Goal: Task Accomplishment & Management: Complete application form

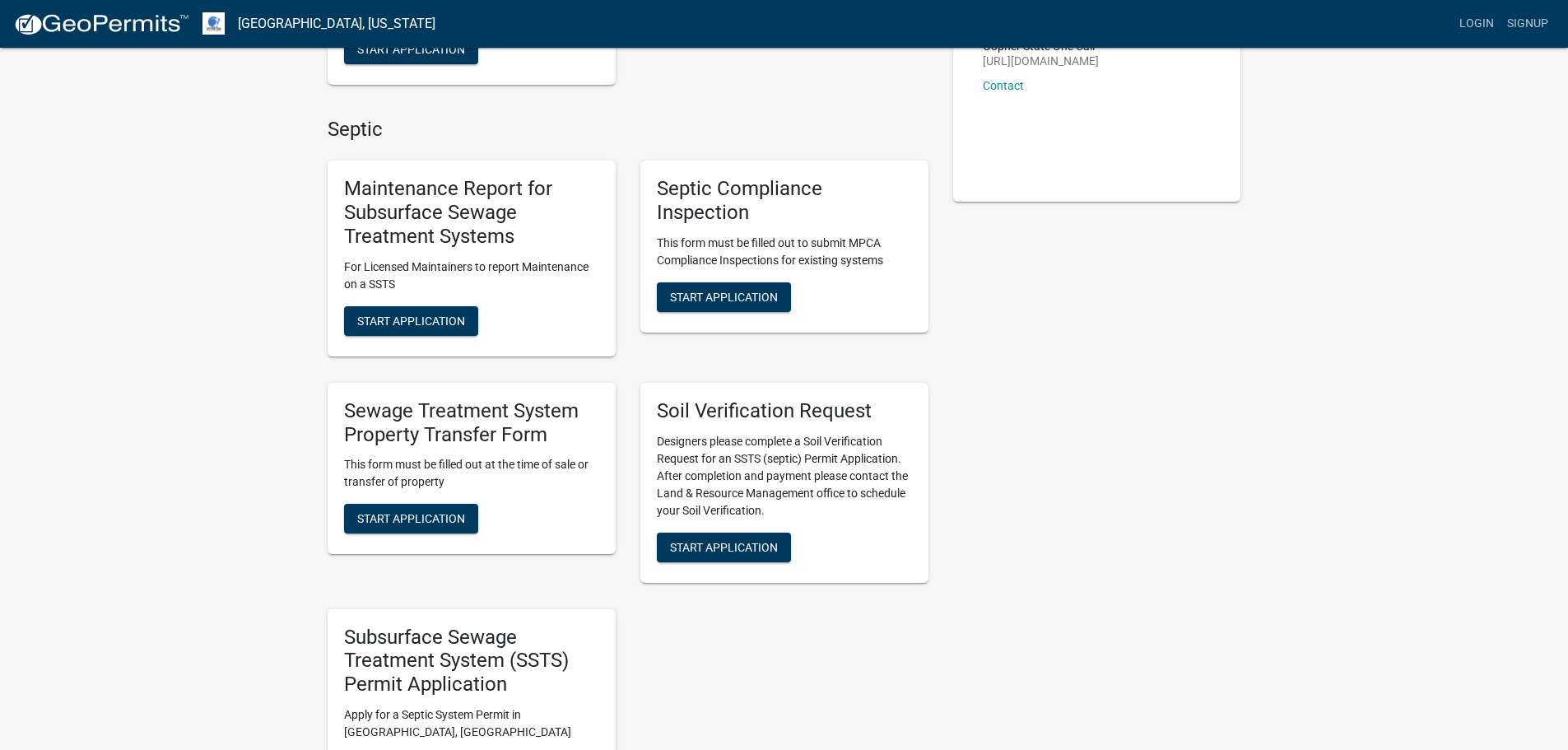
scroll to position [412, 0]
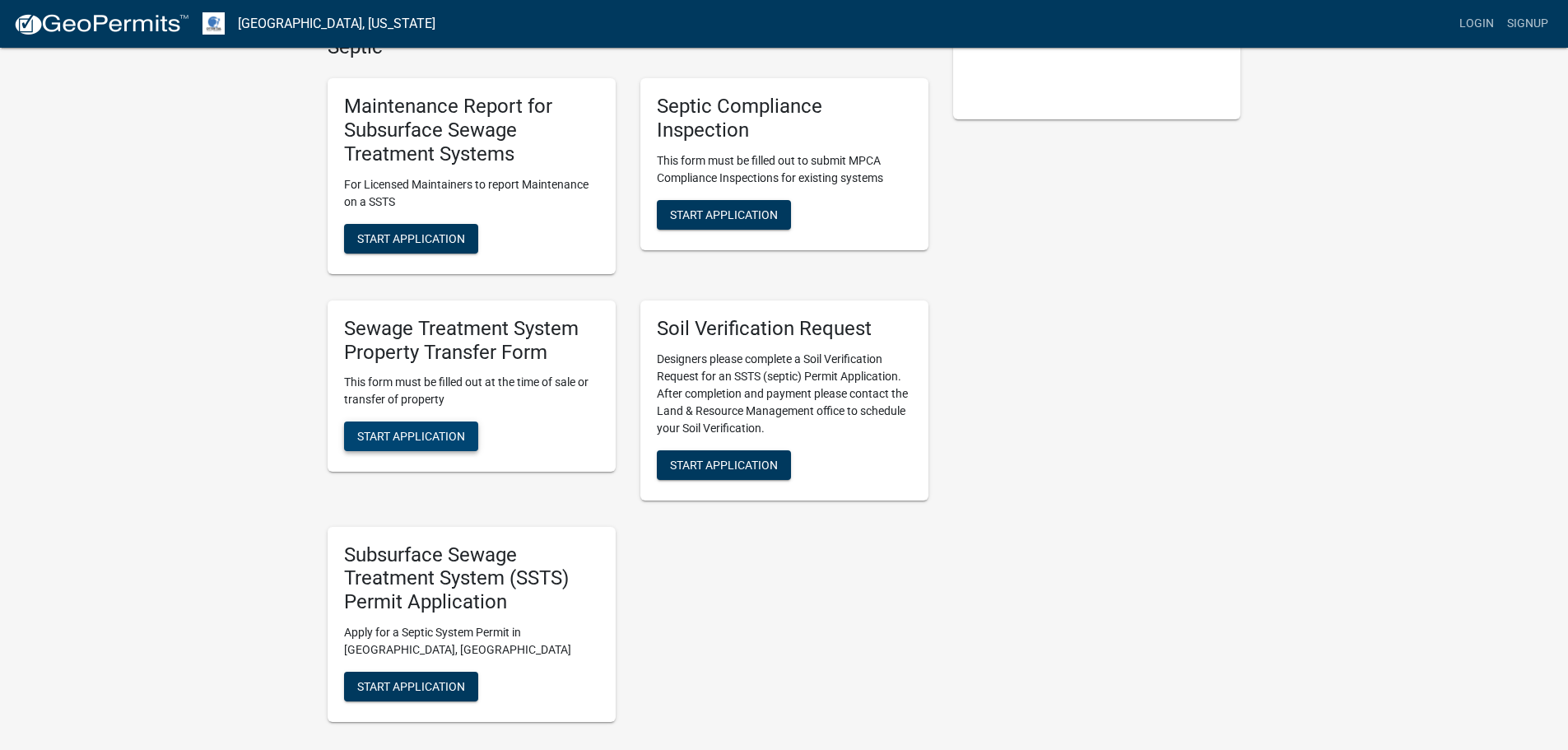
click at [437, 429] on span "Start Application" at bounding box center [411, 435] width 108 height 13
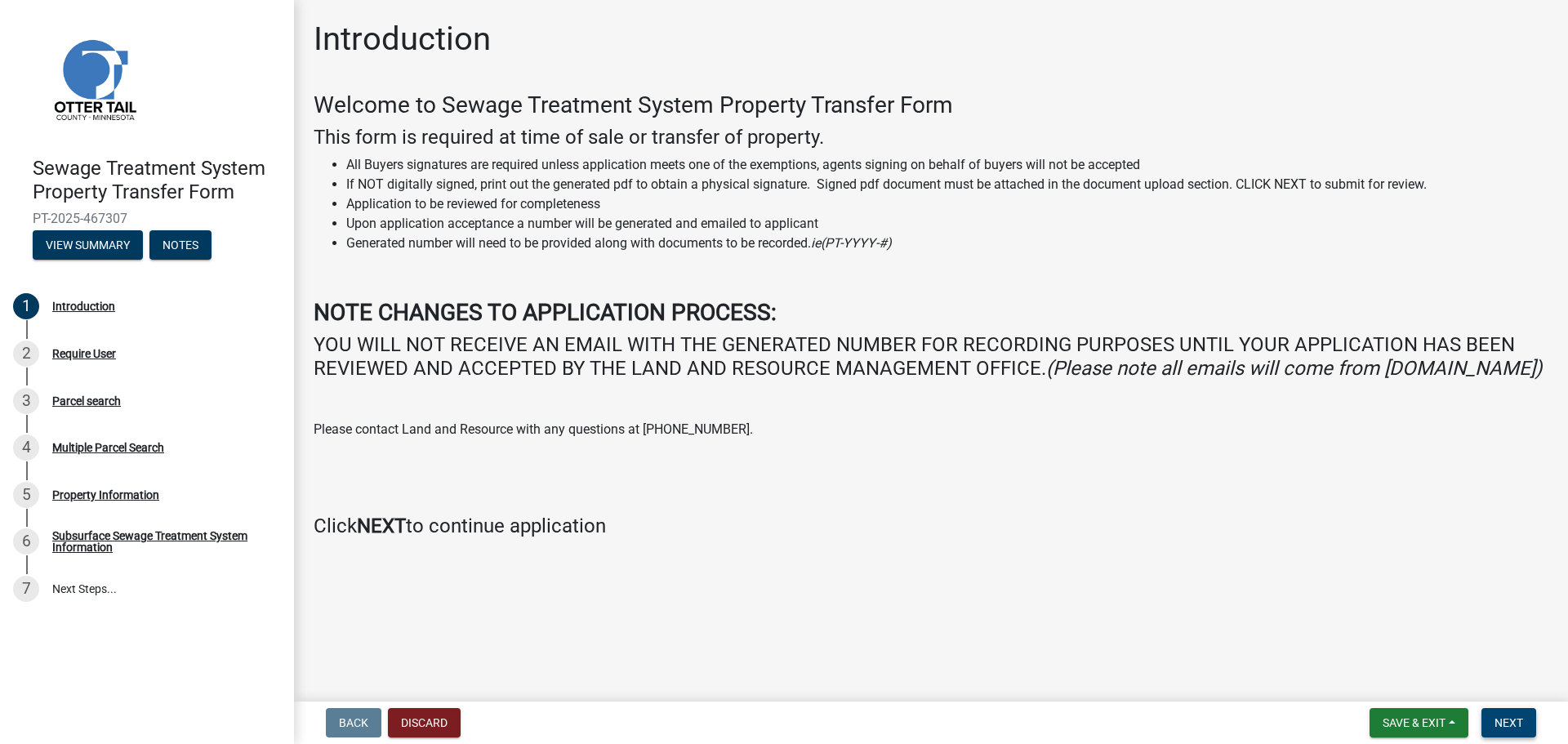
click at [1510, 722] on span "Next" at bounding box center [1508, 722] width 29 height 13
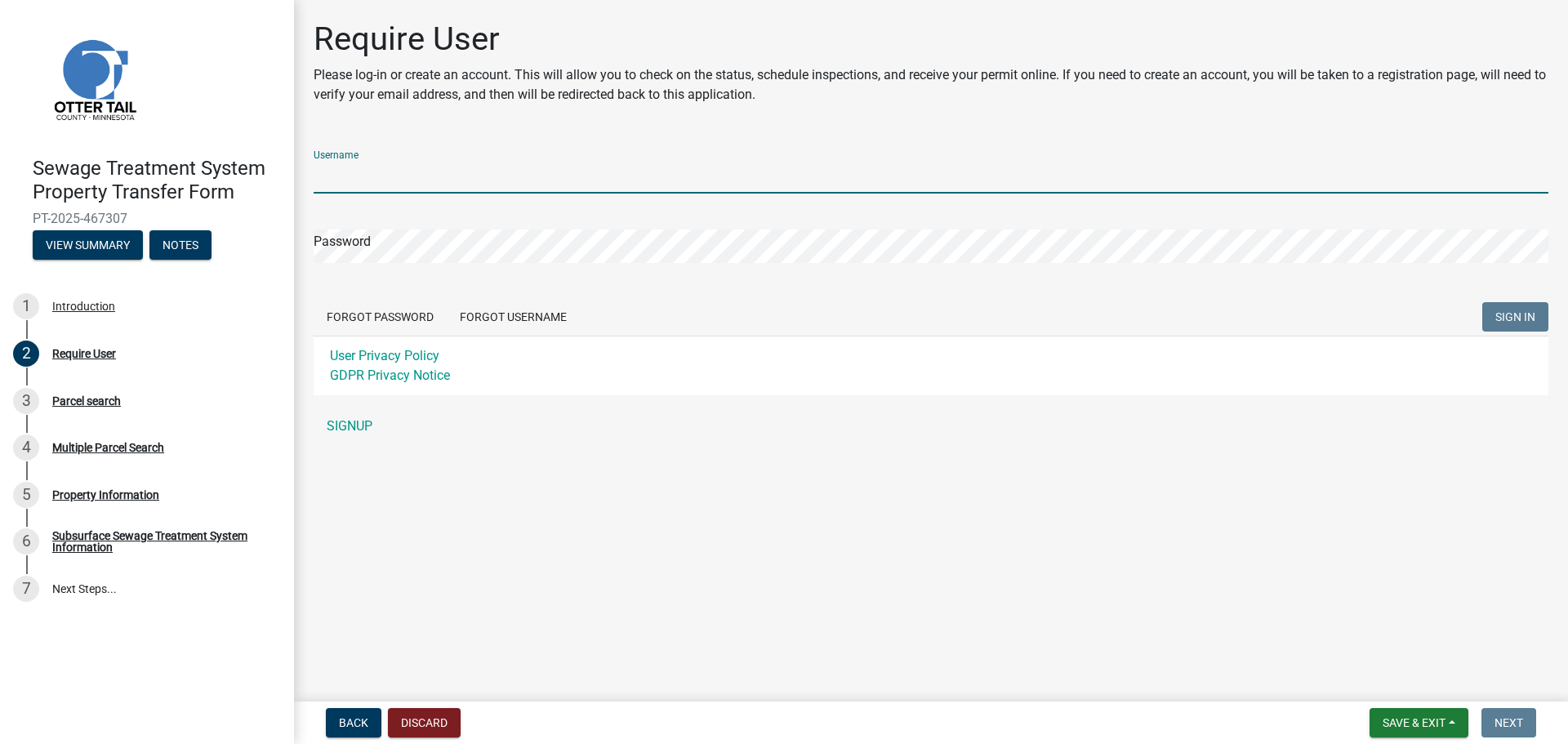
click at [355, 169] on input "Username" at bounding box center [931, 176] width 1234 height 34
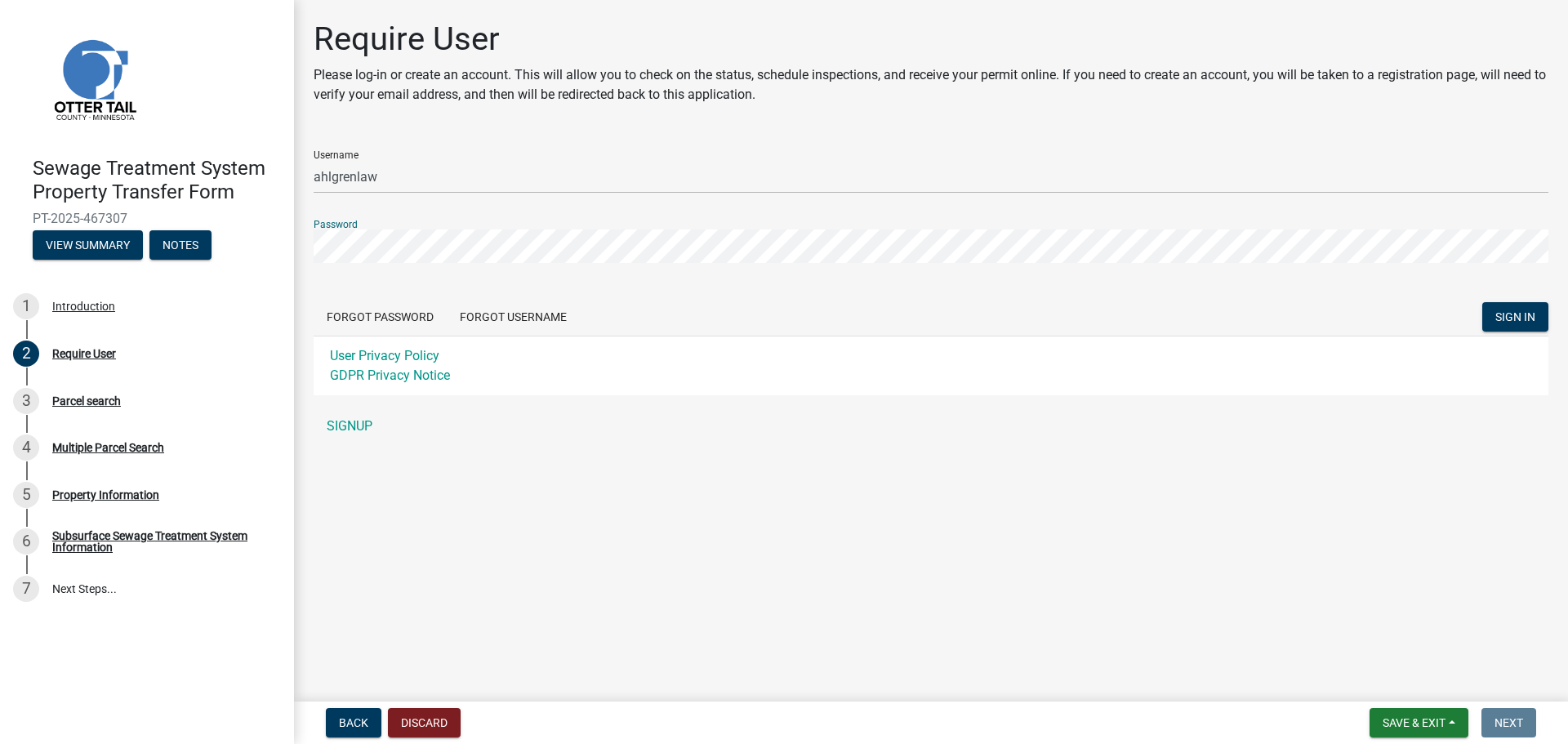
click at [1482, 302] on button "SIGN IN" at bounding box center [1515, 317] width 66 height 30
click at [309, 251] on div "Require User Please log-in or create an account. This will allow you to check o…" at bounding box center [931, 238] width 1259 height 437
click at [306, 182] on div "Require User Please log-in or create an account. This will allow you to check o…" at bounding box center [931, 238] width 1259 height 437
click at [304, 247] on div "Require User Please log-in or create an account. This will allow you to check o…" at bounding box center [931, 238] width 1259 height 437
click at [1516, 319] on span "SIGN IN" at bounding box center [1515, 316] width 40 height 13
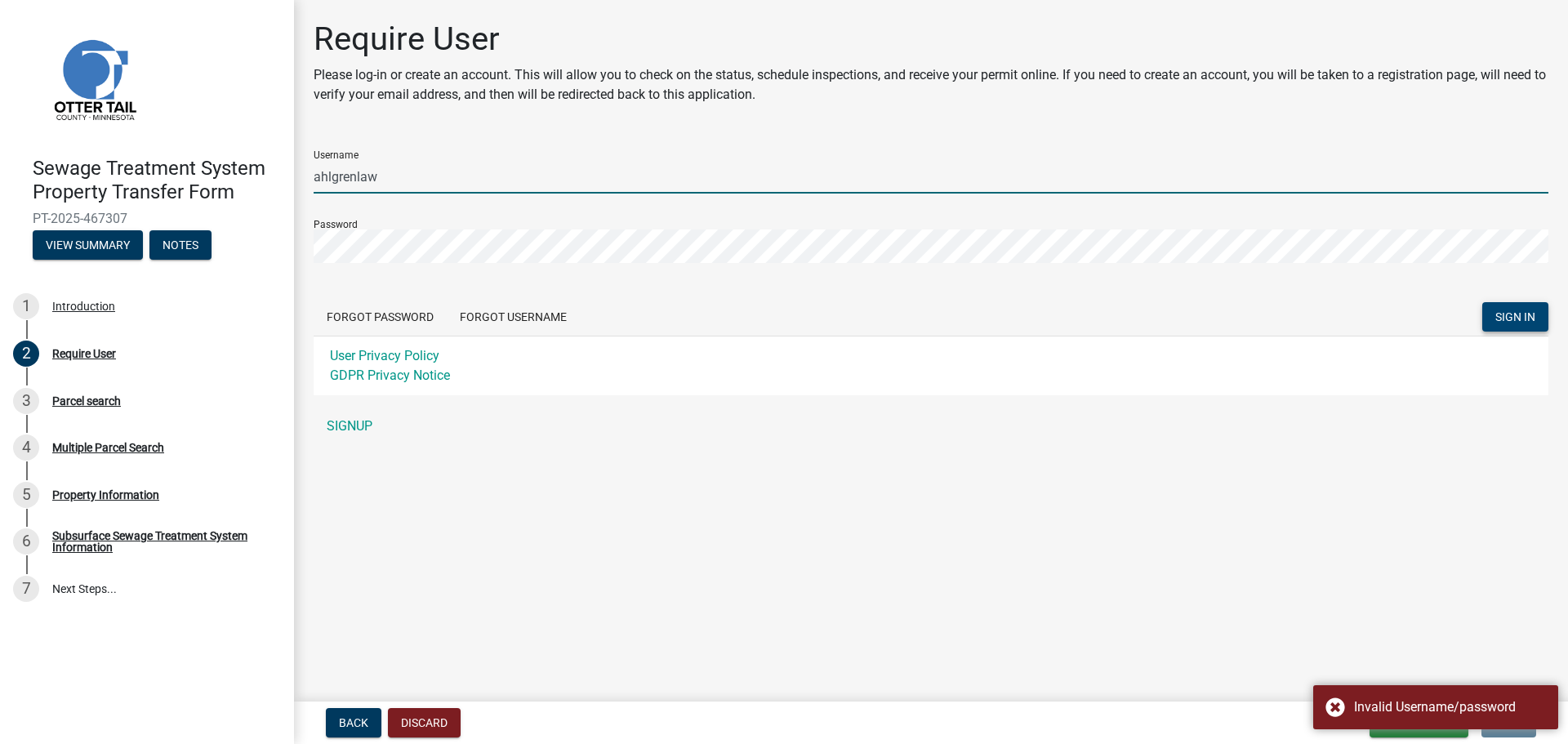
click at [382, 176] on input "ahlgrenlaw" at bounding box center [931, 176] width 1234 height 34
type input "AhlgrenLaw"
click at [1499, 310] on span "SIGN IN" at bounding box center [1515, 316] width 40 height 13
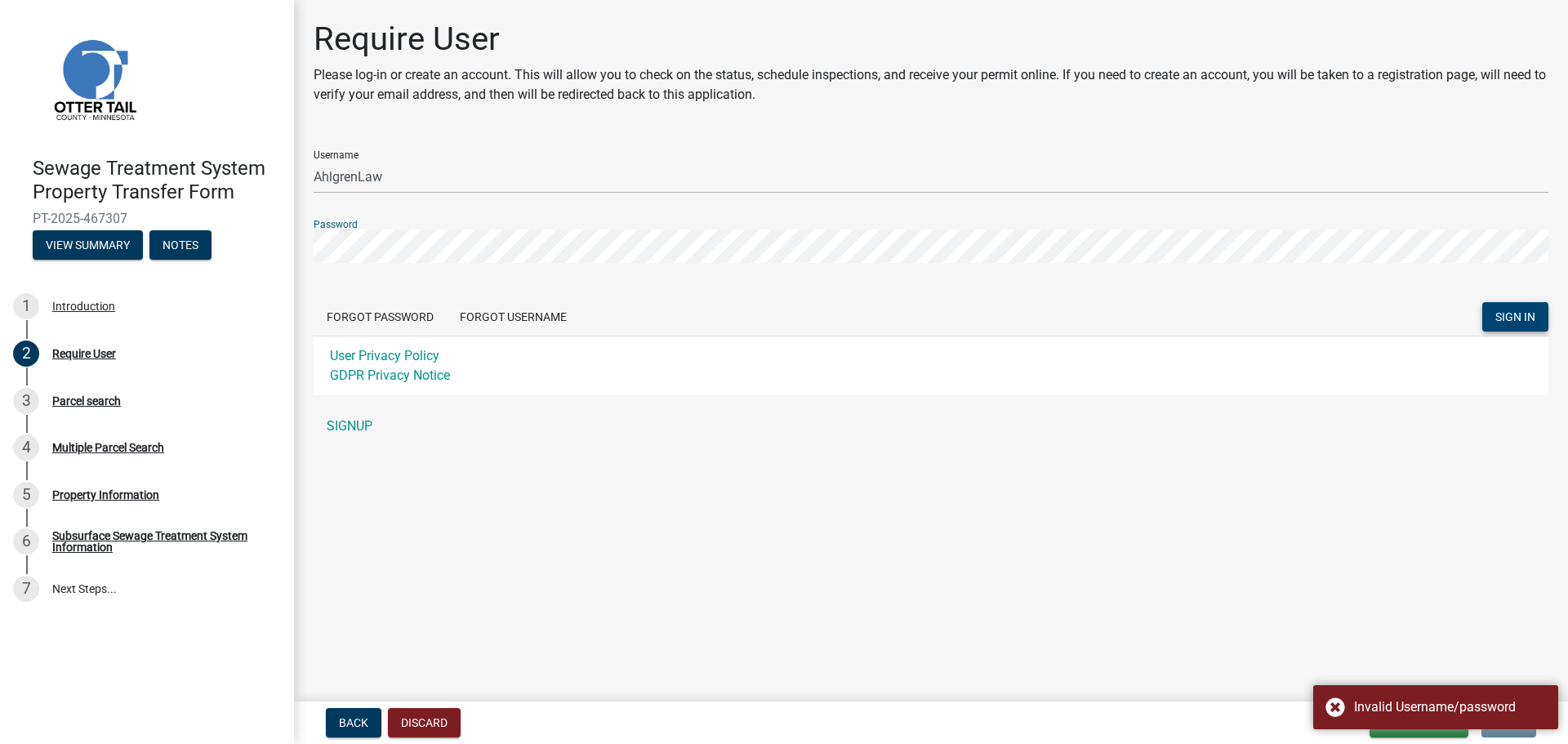
click at [292, 242] on div "Sewage Treatment System Property Transfer Form PT-2025-467307 View Summary Note…" at bounding box center [784, 372] width 1568 height 744
click at [1482, 302] on button "SIGN IN" at bounding box center [1515, 317] width 66 height 30
click at [309, 252] on div "Require User Please log-in or create an account. This will allow you to check o…" at bounding box center [931, 238] width 1259 height 437
click at [1512, 315] on span "SIGN IN" at bounding box center [1515, 316] width 40 height 13
